Goal: Book appointment/travel/reservation

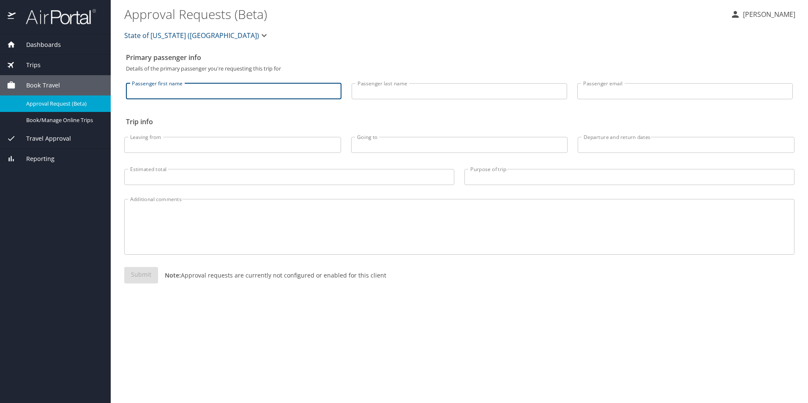
click at [196, 91] on input "Passenger first name" at bounding box center [234, 91] width 216 height 16
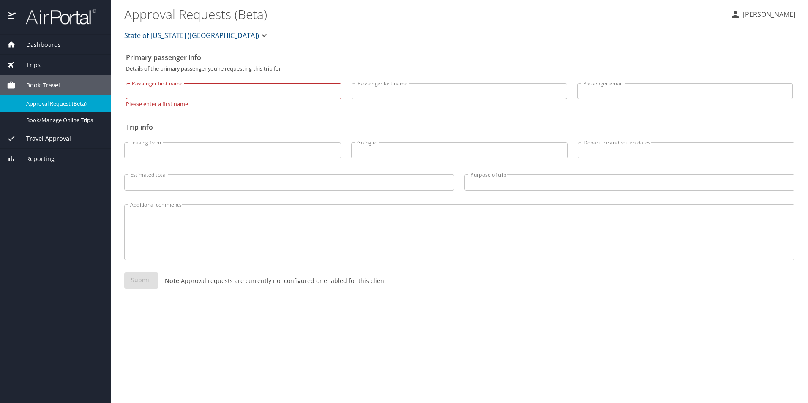
click at [403, 45] on div "State of Louisiana (SOLA)" at bounding box center [459, 35] width 680 height 27
click at [251, 95] on input "Passenger first name" at bounding box center [234, 91] width 216 height 16
type input "Estella"
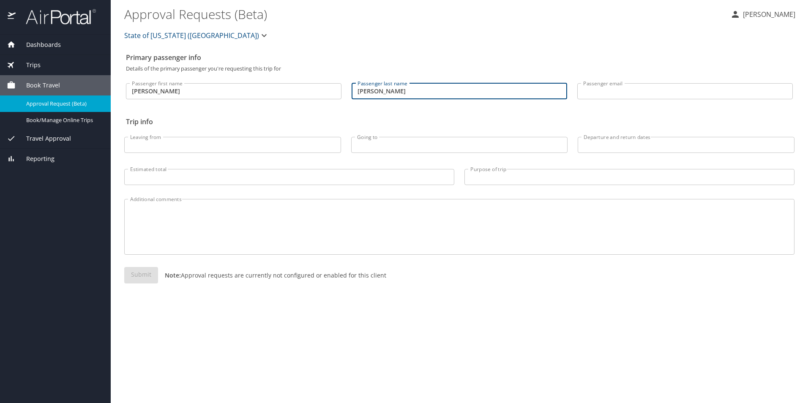
type input "Ledet"
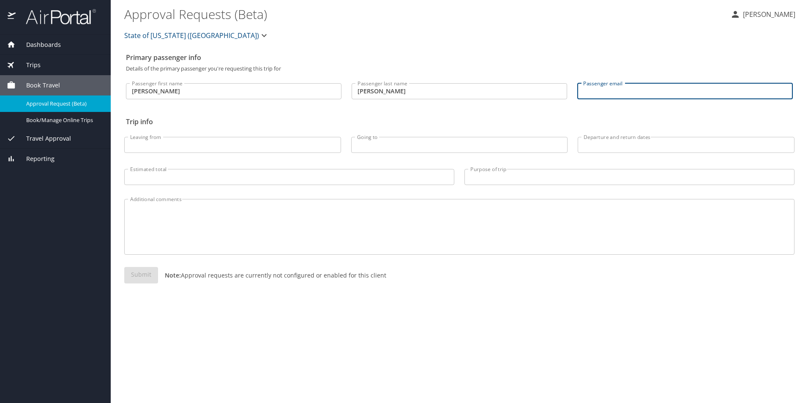
click at [602, 90] on input "Passenger email" at bounding box center [685, 91] width 216 height 16
type input "alexandra.ward.dcfs@la.gov"
click at [157, 146] on input "Leaving from" at bounding box center [232, 145] width 217 height 16
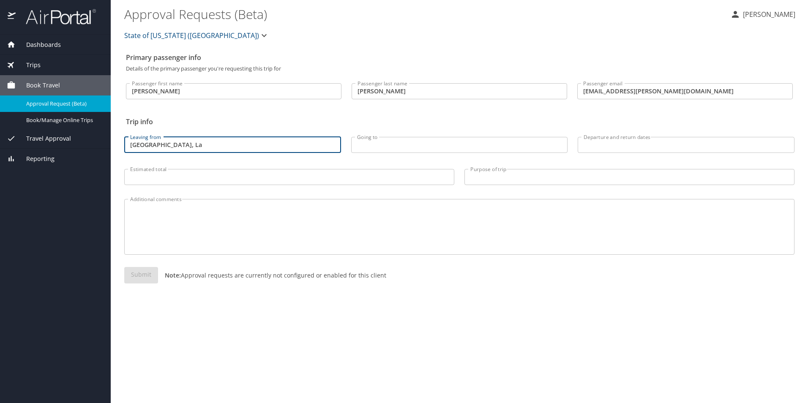
type input "Alexandria, La"
click at [436, 146] on input "Going to" at bounding box center [459, 145] width 217 height 16
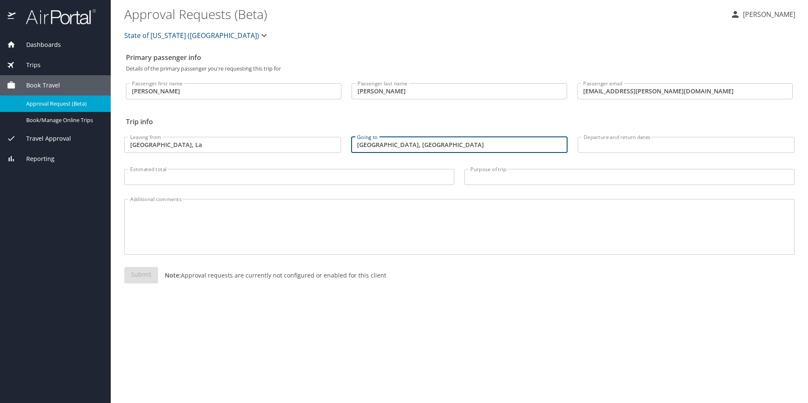
type input "Springfield, MO"
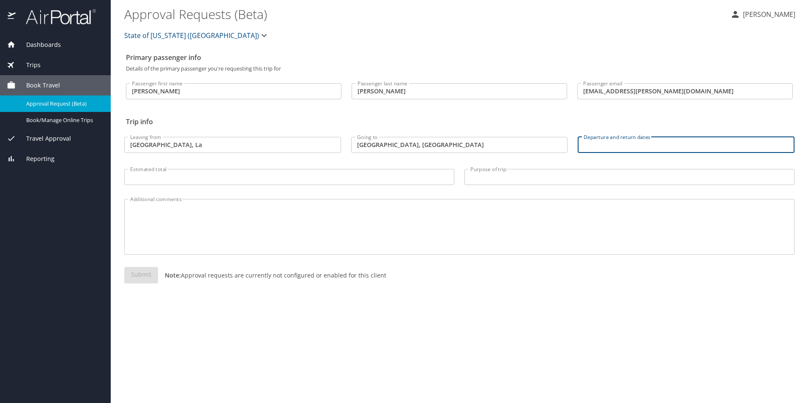
click at [615, 142] on input "Departure and return dates" at bounding box center [686, 145] width 217 height 16
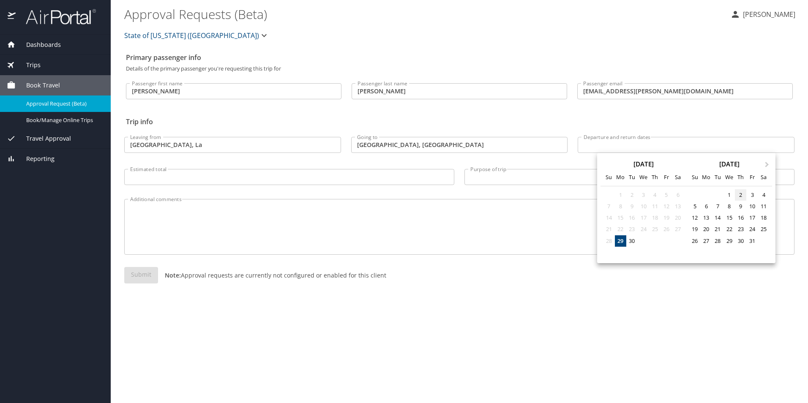
click at [741, 195] on div "2" at bounding box center [740, 194] width 11 height 11
type input "10/02/2025 🠦 10/02/2025"
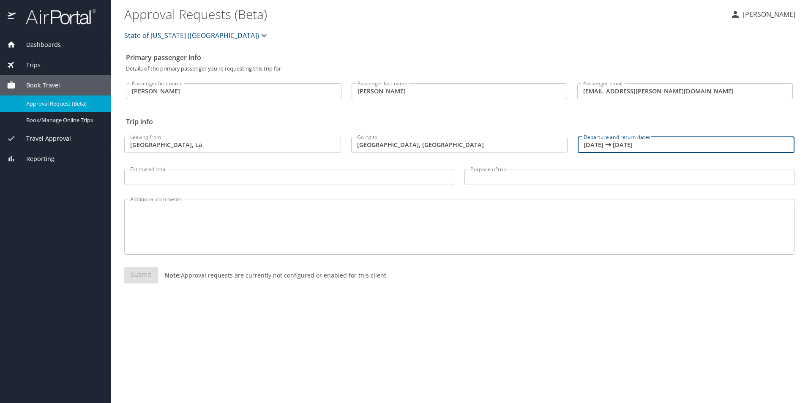
click at [209, 178] on input "Estimated total" at bounding box center [289, 177] width 330 height 16
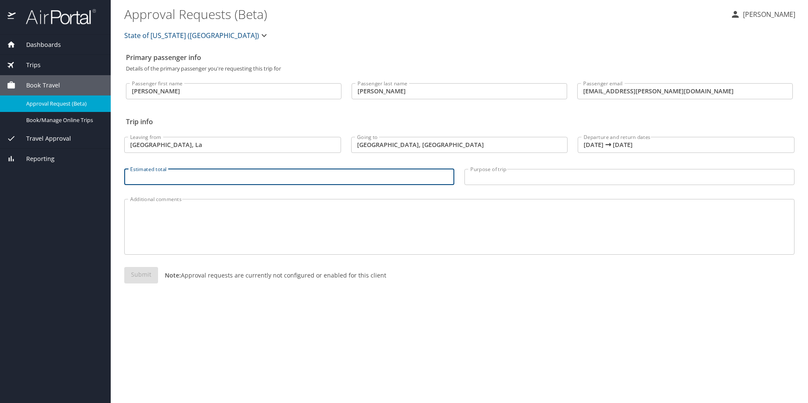
click at [486, 176] on input "Purpose of trip" at bounding box center [629, 177] width 330 height 16
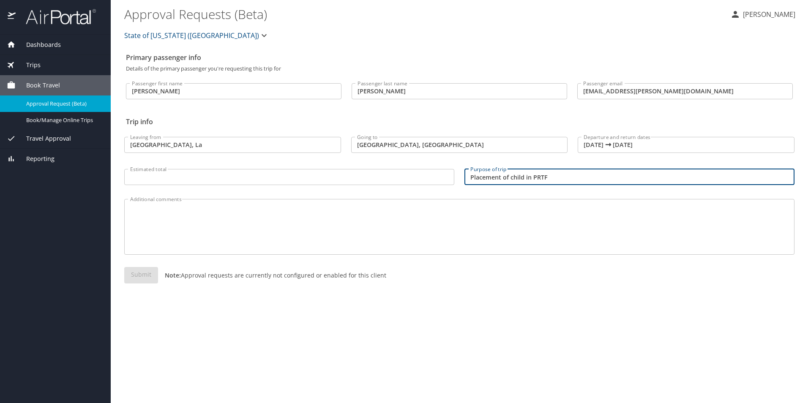
type input "Placement of child in PRTF"
click at [564, 226] on textarea "Additional comments" at bounding box center [459, 227] width 658 height 40
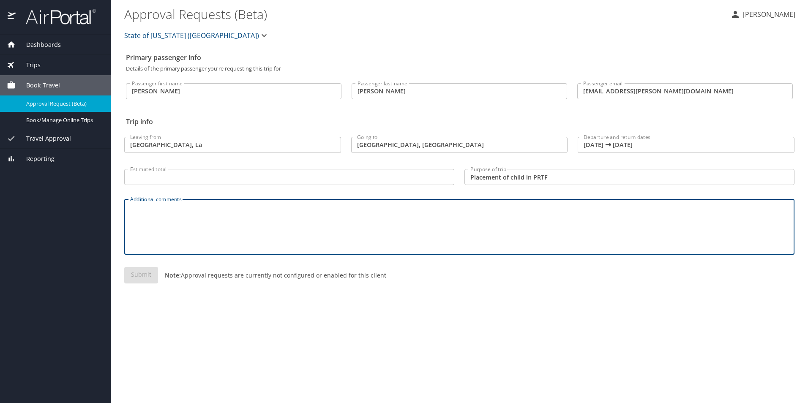
click at [136, 274] on div "Submit Note: Approval requests are currently not configured or enabled for this…" at bounding box center [459, 282] width 670 height 30
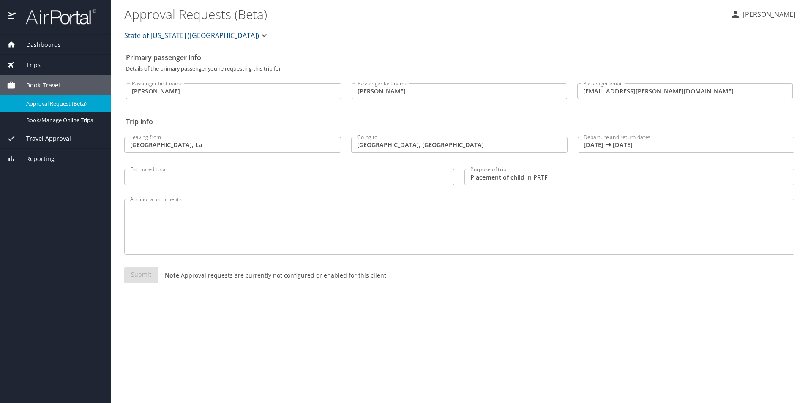
click at [169, 175] on input "Estimated total" at bounding box center [289, 177] width 330 height 16
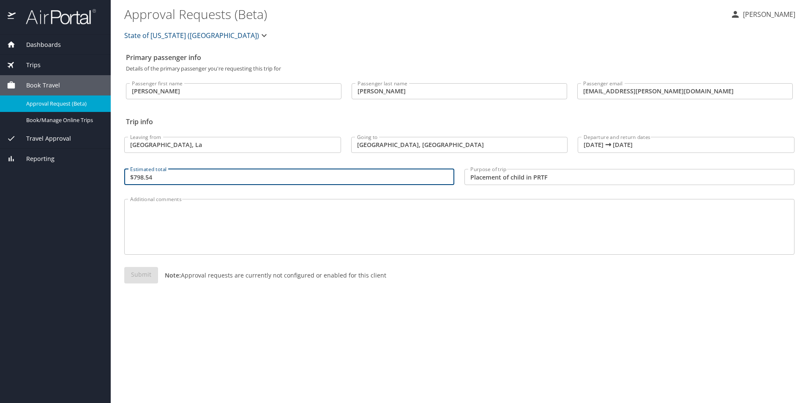
type input "$798.54"
drag, startPoint x: 396, startPoint y: 320, endPoint x: 393, endPoint y: 316, distance: 4.9
click at [396, 320] on div "Primary passenger info Details of the primary passenger you're requesting this …" at bounding box center [459, 226] width 670 height 354
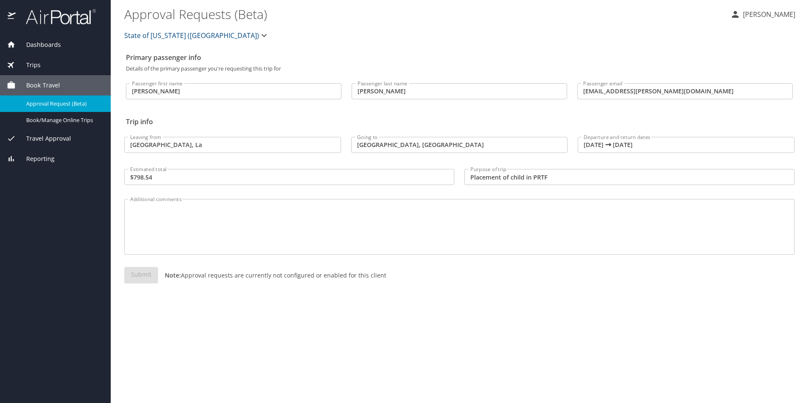
click at [135, 273] on div "Submit Note: Approval requests are currently not configured or enabled for this…" at bounding box center [459, 282] width 670 height 30
click at [135, 276] on div "Submit Note: Approval requests are currently not configured or enabled for this…" at bounding box center [459, 282] width 670 height 30
click at [237, 224] on textarea "Additional comments" at bounding box center [459, 227] width 658 height 40
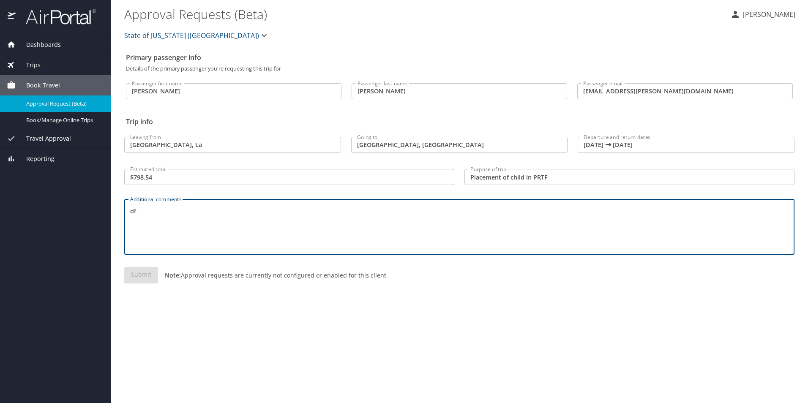
type textarea "d"
type textarea "Need to add child to fly."
click at [686, 85] on input "alexandra.ward.dcfs@la.gov" at bounding box center [685, 91] width 216 height 16
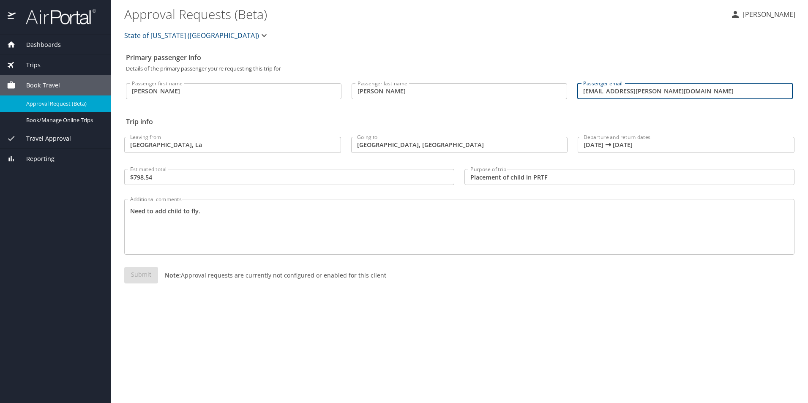
click at [623, 317] on div "Primary passenger info Details of the primary passenger you're requesting this …" at bounding box center [459, 226] width 670 height 354
click at [135, 272] on div "Submit Note: Approval requests are currently not configured or enabled for this…" at bounding box center [459, 282] width 670 height 30
click at [136, 272] on div "Submit Note: Approval requests are currently not configured or enabled for this…" at bounding box center [459, 282] width 670 height 30
click at [354, 27] on div "State of Louisiana (SOLA)" at bounding box center [459, 35] width 680 height 27
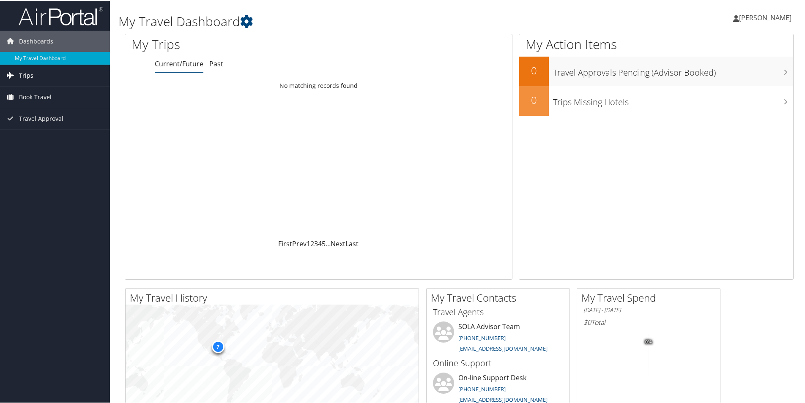
click at [32, 76] on span "Trips" at bounding box center [26, 74] width 14 height 21
click at [52, 134] on link "Book Travel" at bounding box center [55, 134] width 110 height 21
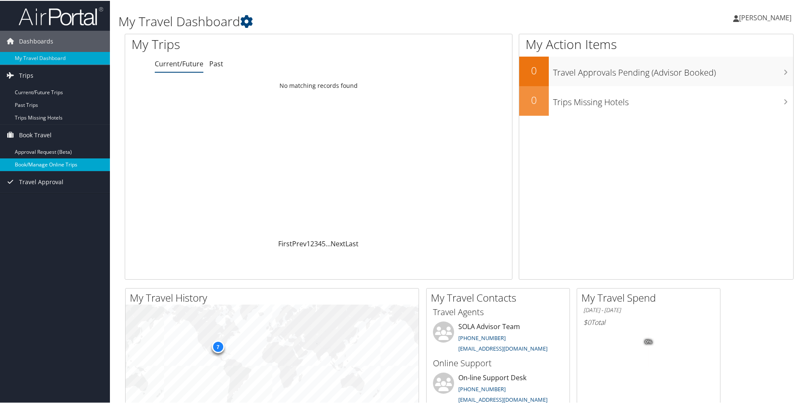
click at [32, 164] on link "Book/Manage Online Trips" at bounding box center [55, 164] width 110 height 13
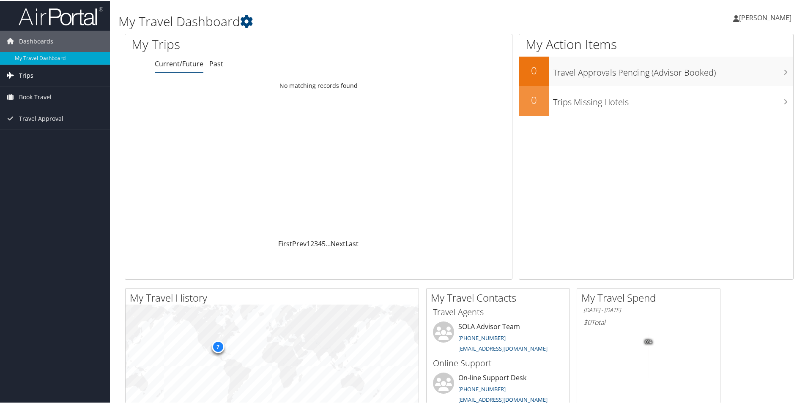
click at [25, 72] on span "Trips" at bounding box center [26, 74] width 14 height 21
click at [41, 92] on link "Current/Future Trips" at bounding box center [55, 91] width 110 height 13
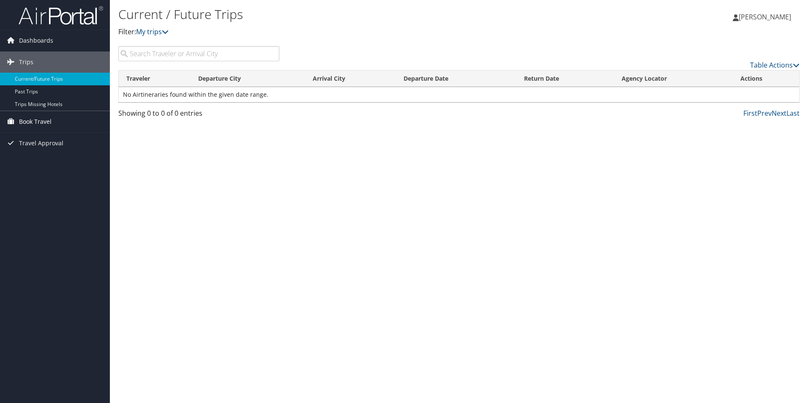
click at [50, 123] on span "Book Travel" at bounding box center [35, 121] width 33 height 21
click at [47, 138] on link "Approval Request (Beta)" at bounding box center [55, 138] width 110 height 13
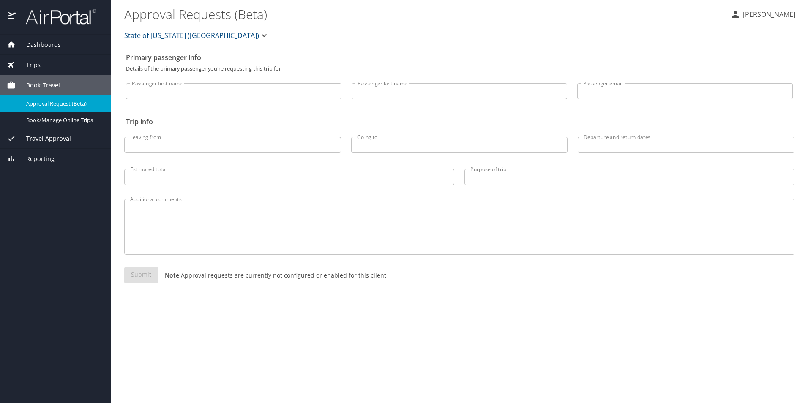
click at [46, 65] on div "Trips" at bounding box center [55, 64] width 97 height 9
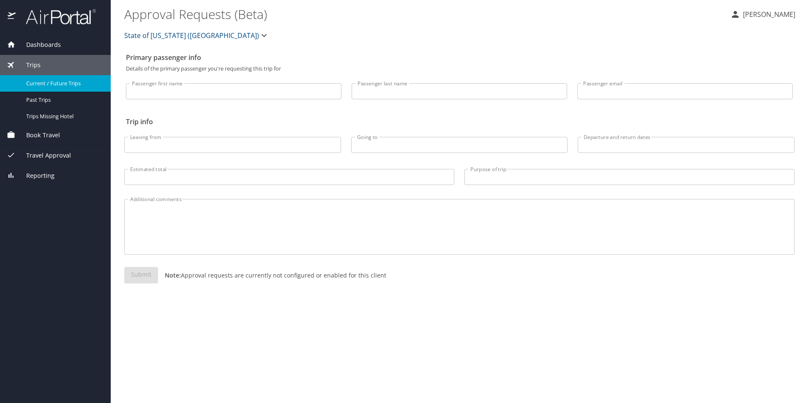
click at [69, 85] on span "Current / Future Trips" at bounding box center [63, 83] width 74 height 8
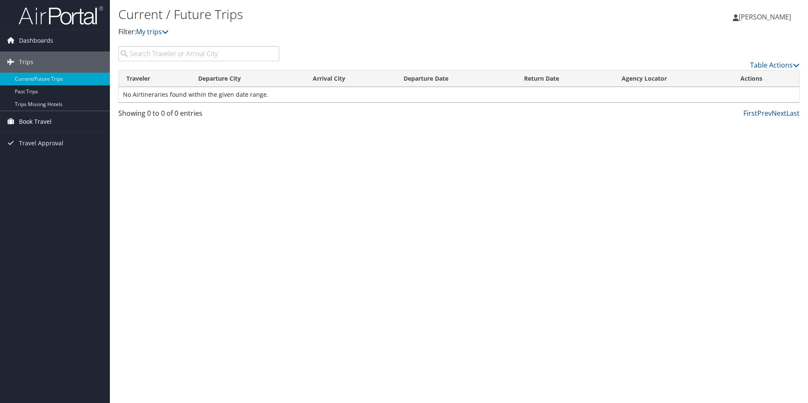
click at [48, 123] on span "Book Travel" at bounding box center [35, 121] width 33 height 21
click at [52, 154] on link "Book/Manage Online Trips" at bounding box center [55, 151] width 110 height 13
